Goal: Task Accomplishment & Management: Use online tool/utility

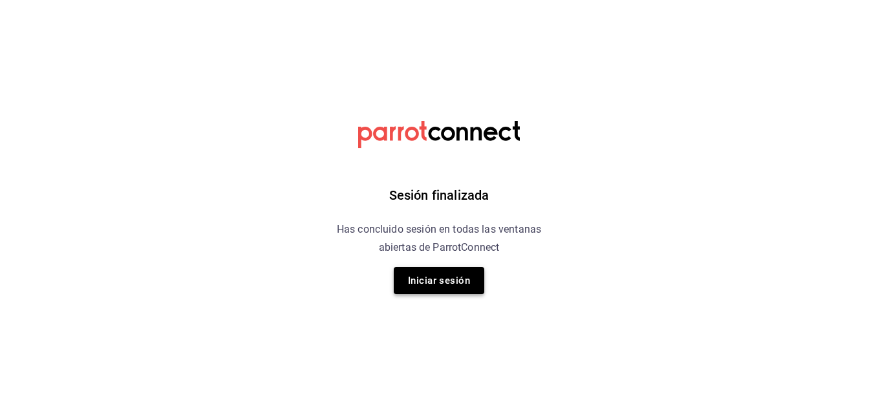
click at [431, 279] on button "Iniciar sesión" at bounding box center [439, 280] width 90 height 27
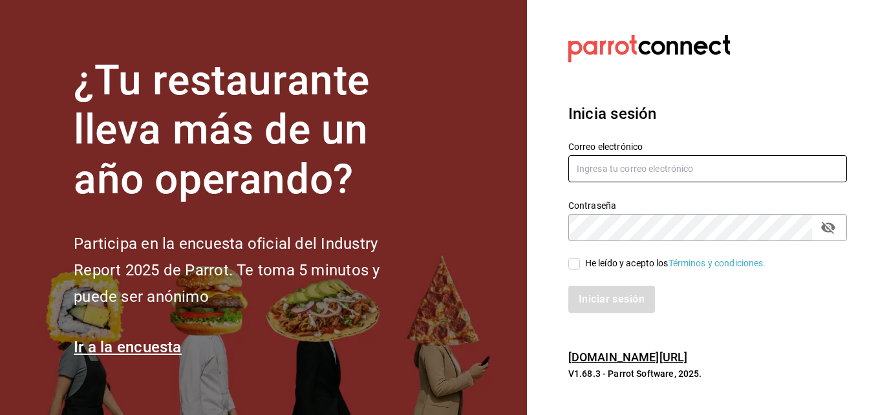
type input "[PERSON_NAME][EMAIL_ADDRESS][PERSON_NAME][DOMAIN_NAME]"
click at [552, 262] on input "He leído y acepto los Términos y condiciones." at bounding box center [574, 264] width 12 height 12
checkbox input "true"
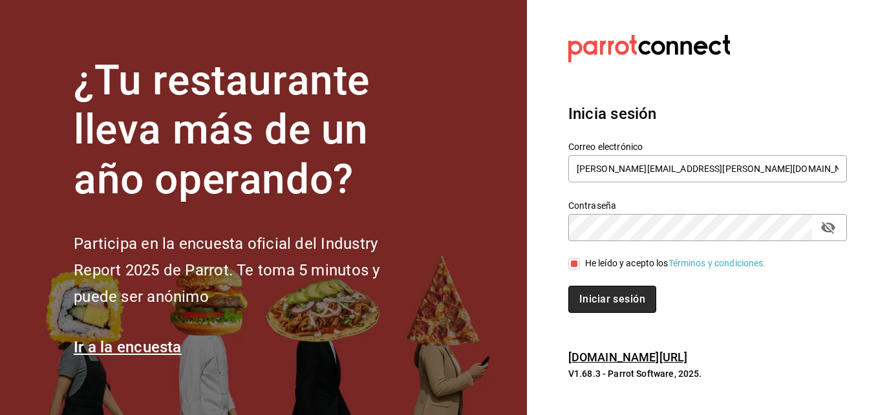
click at [552, 302] on button "Iniciar sesión" at bounding box center [612, 299] width 88 height 27
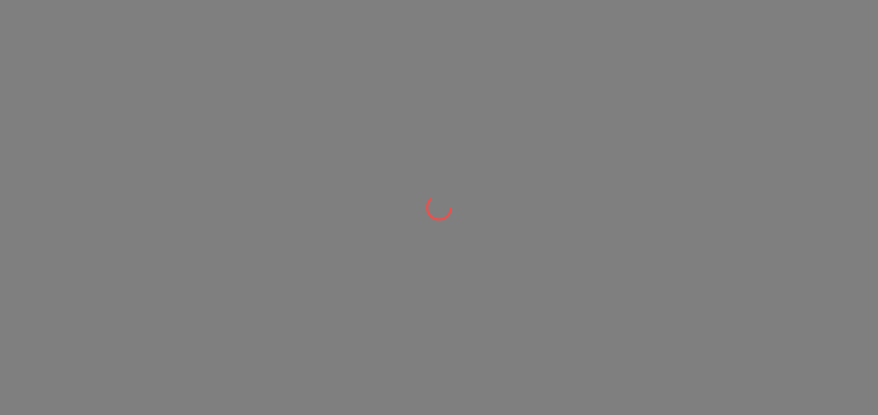
drag, startPoint x: 0, startPoint y: 0, endPoint x: 752, endPoint y: 47, distance: 753.6
click at [752, 47] on div at bounding box center [439, 207] width 878 height 415
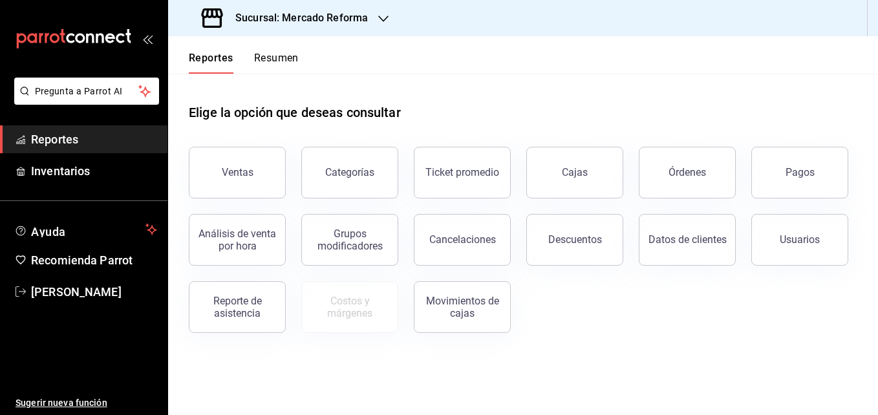
click at [383, 18] on icon "button" at bounding box center [383, 19] width 10 height 10
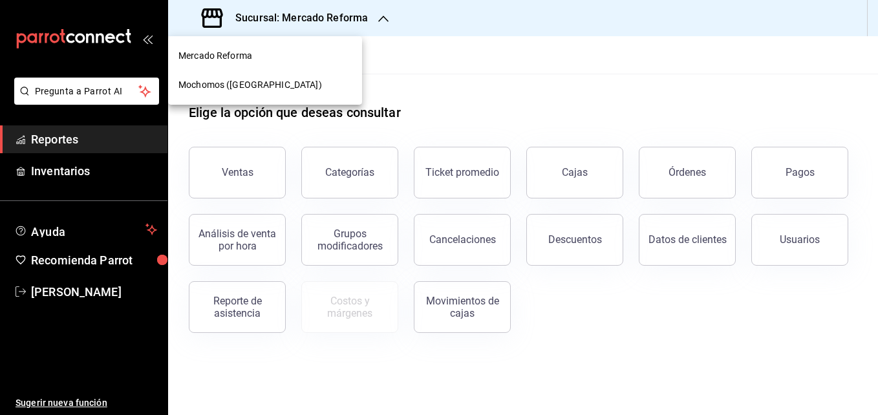
click at [220, 89] on span "Mochomos (Chihuahua)" at bounding box center [249, 85] width 143 height 14
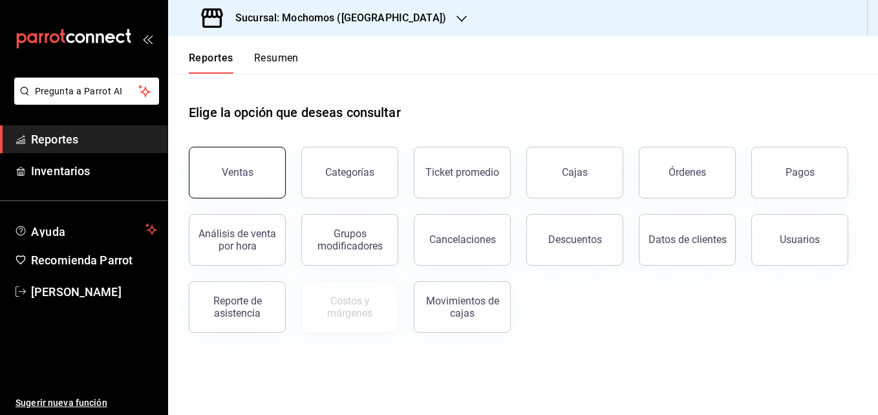
click at [242, 170] on div "Ventas" at bounding box center [238, 172] width 32 height 12
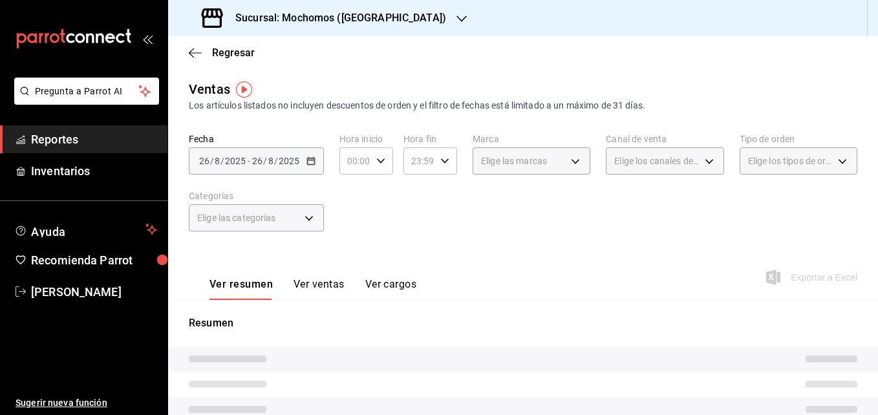
click at [320, 152] on div "2025-08-26 26 / 8 / 2025 - 2025-08-26 26 / 8 / 2025" at bounding box center [256, 160] width 135 height 27
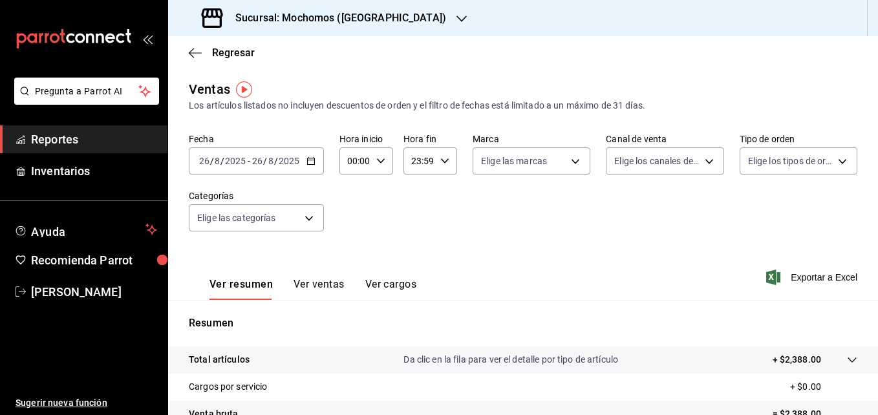
click at [313, 164] on \(Stroke\) "button" at bounding box center [311, 161] width 8 height 7
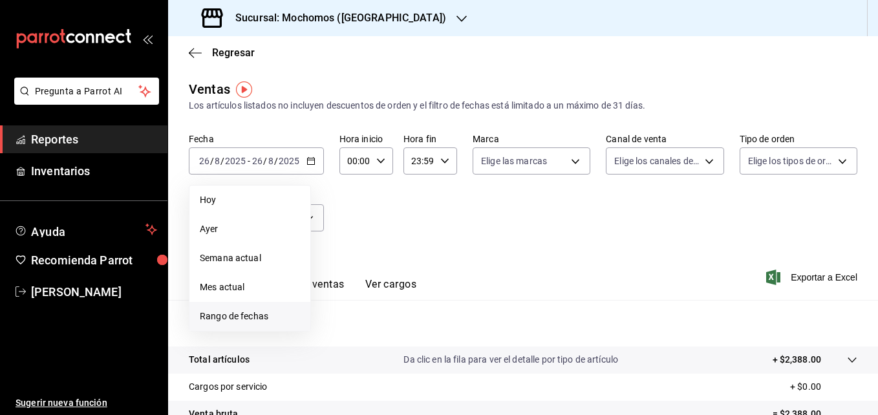
click at [246, 319] on span "Rango de fechas" at bounding box center [250, 317] width 100 height 14
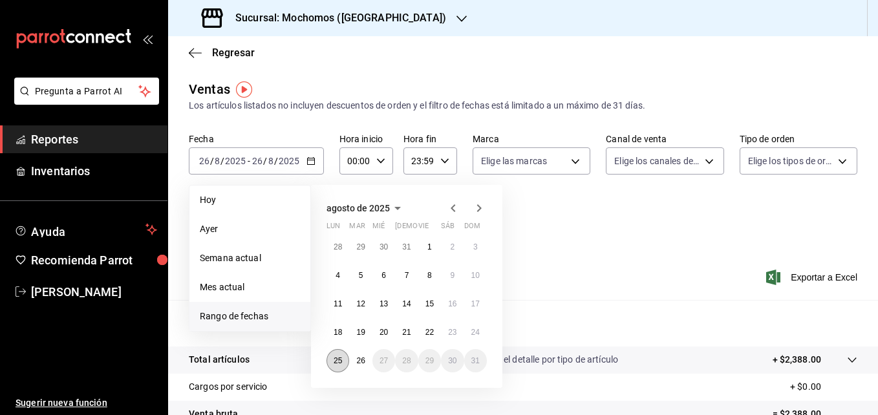
click at [335, 360] on abbr "25" at bounding box center [337, 360] width 8 height 9
click at [361, 360] on abbr "26" at bounding box center [360, 360] width 8 height 9
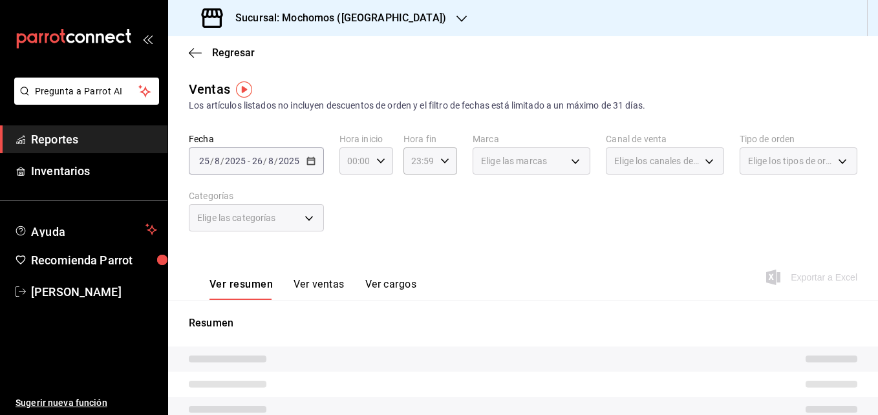
click at [379, 162] on \(Stroke\) "button" at bounding box center [381, 160] width 8 height 5
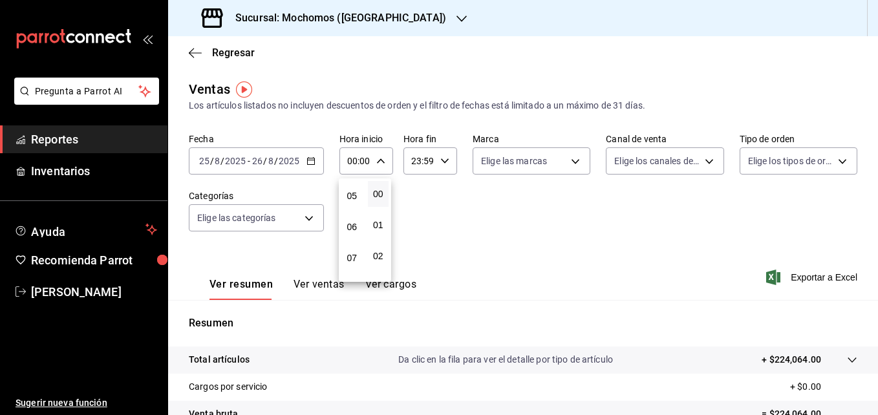
scroll to position [152, 0]
click at [350, 196] on span "05" at bounding box center [352, 197] width 6 height 10
type input "05:00"
click at [445, 160] on div at bounding box center [439, 207] width 878 height 415
click at [445, 160] on icon "button" at bounding box center [444, 160] width 9 height 9
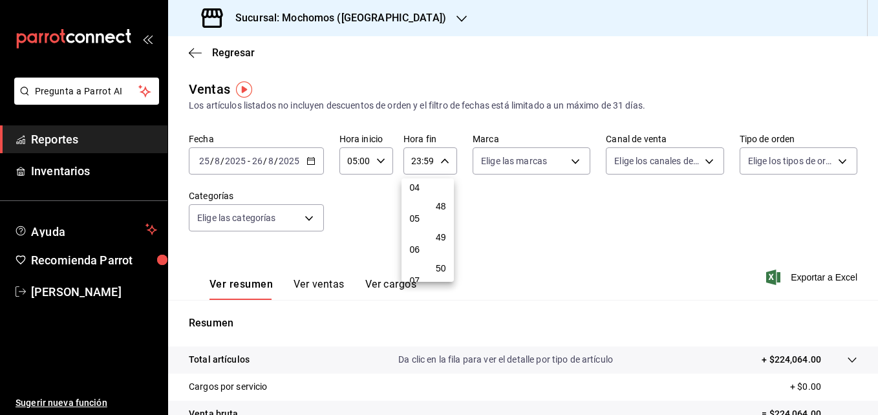
scroll to position [129, 0]
click at [415, 220] on span "05" at bounding box center [415, 220] width 6 height 10
type input "05:59"
click at [795, 276] on div at bounding box center [439, 207] width 878 height 415
click at [795, 276] on span "Exportar a Excel" at bounding box center [812, 277] width 89 height 16
